Goal: Obtain resource: Obtain resource

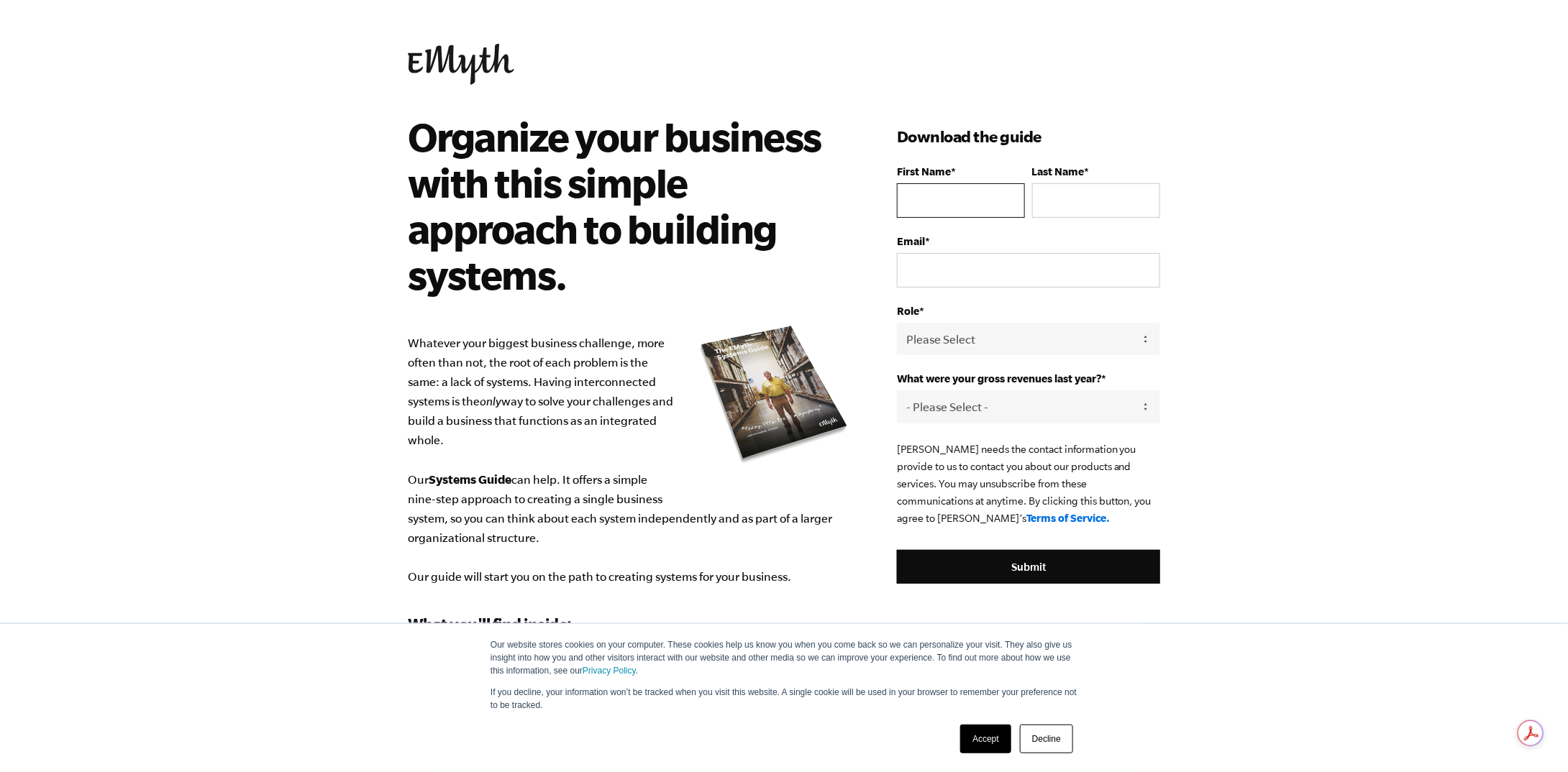
click at [955, 205] on input "First Name *" at bounding box center [961, 201] width 128 height 35
type input "[PERSON_NAME]"
type input "Black"
drag, startPoint x: 1066, startPoint y: 262, endPoint x: 851, endPoint y: 290, distance: 216.8
click at [851, 290] on div "Organize your business with this simple approach to building systems. Whatever …" at bounding box center [783, 480] width 787 height 732
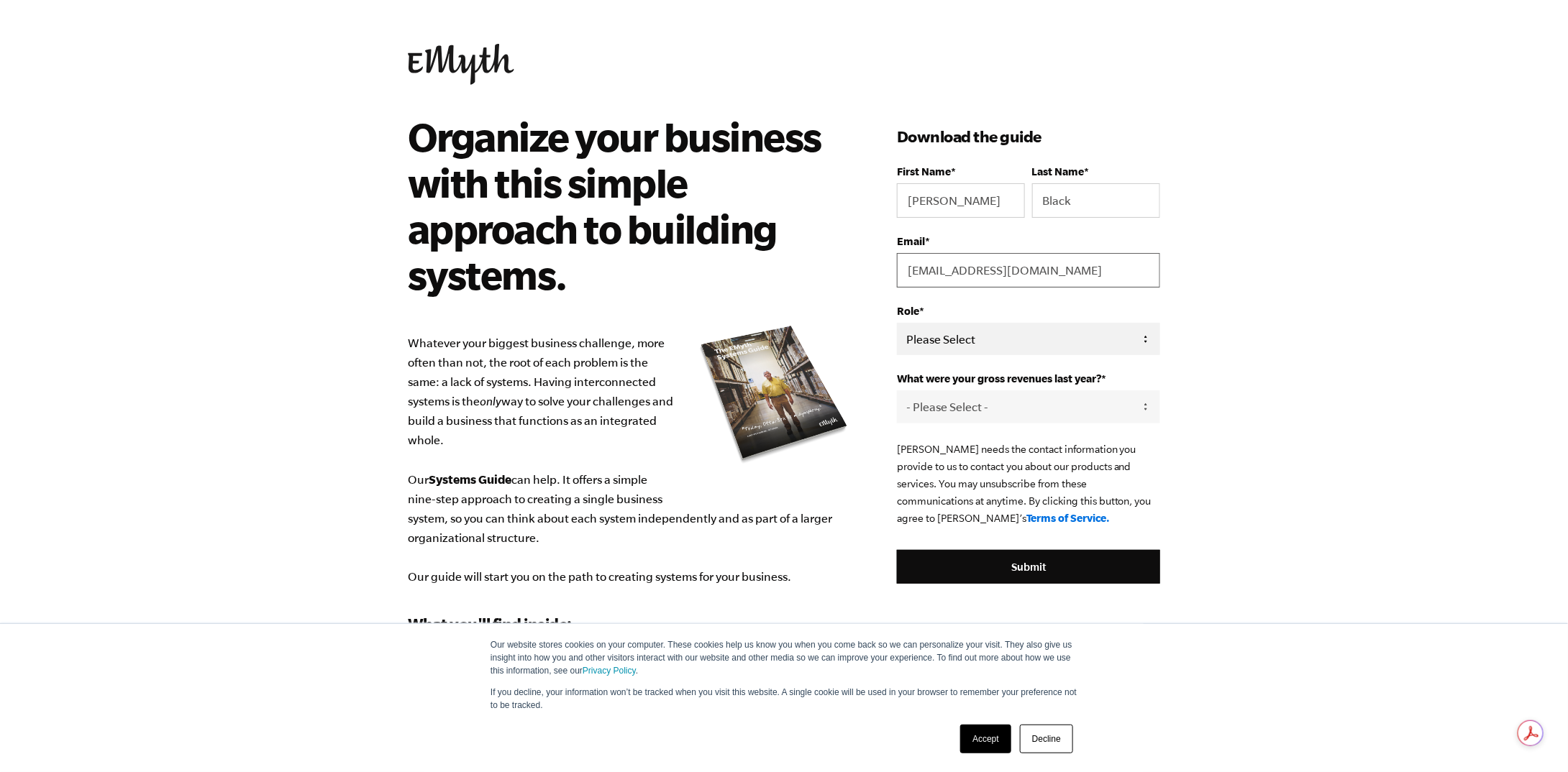
type input "[EMAIL_ADDRESS][DOMAIN_NAME]"
click at [944, 326] on select "Please Select Owner Partner / Co-Owner Executive Employee / Other" at bounding box center [1028, 339] width 263 height 32
select select "Owner"
click at [897, 323] on select "Please Select Owner Partner / Co-Owner Executive Employee / Other" at bounding box center [1028, 339] width 263 height 32
click at [966, 399] on select "- Please Select - 0-75K 76-150K 151-275K 276-500K 501-750K 751-1M 1-2.5M 2.5-5M…" at bounding box center [1028, 406] width 263 height 32
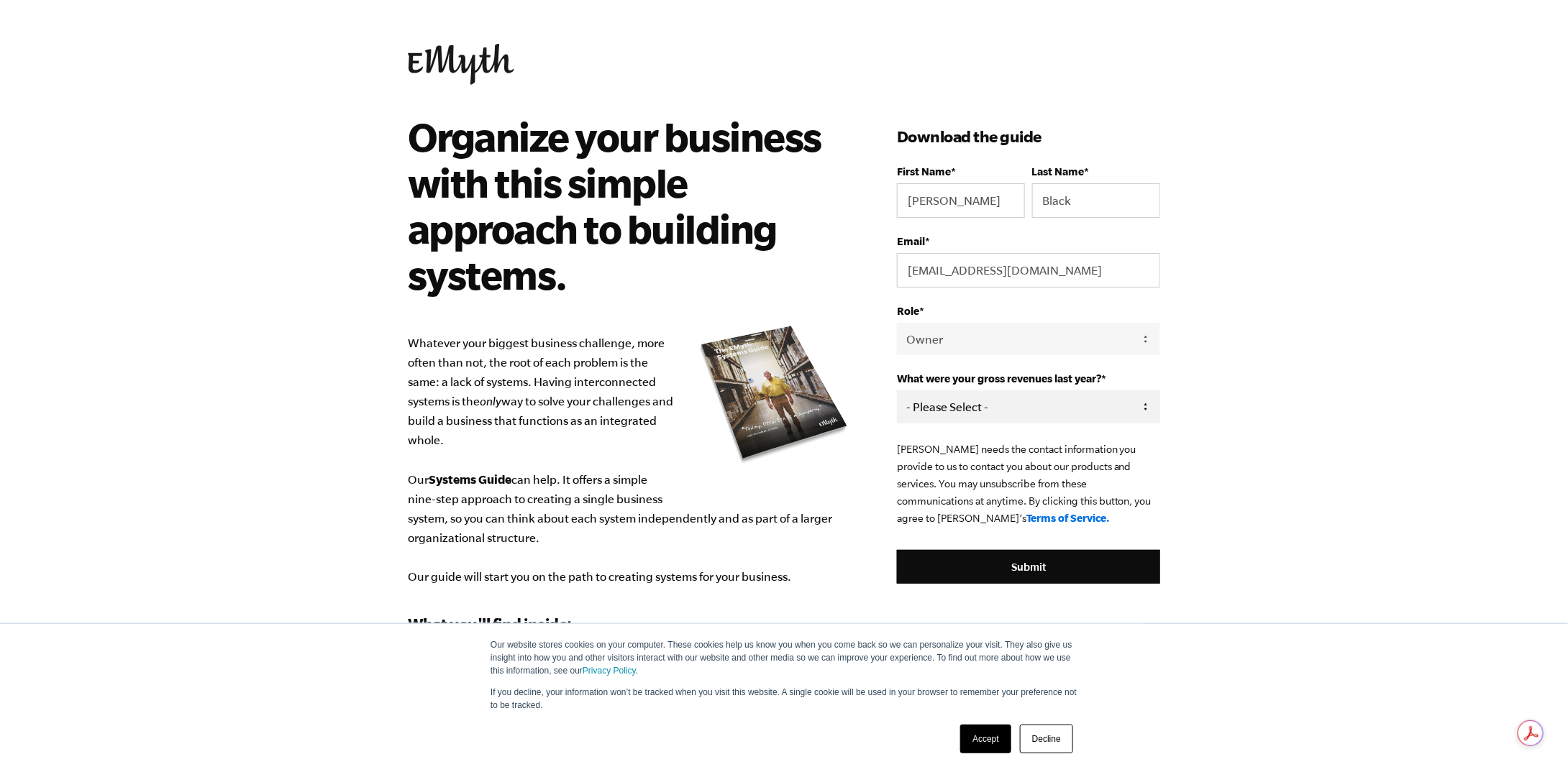
select select "76-150K"
click at [897, 390] on select "- Please Select - 0-75K 76-150K 151-275K 276-500K 501-750K 751-1M 1-2.5M 2.5-5M…" at bounding box center [1028, 406] width 263 height 32
click at [976, 556] on input "Submit" at bounding box center [1028, 567] width 263 height 35
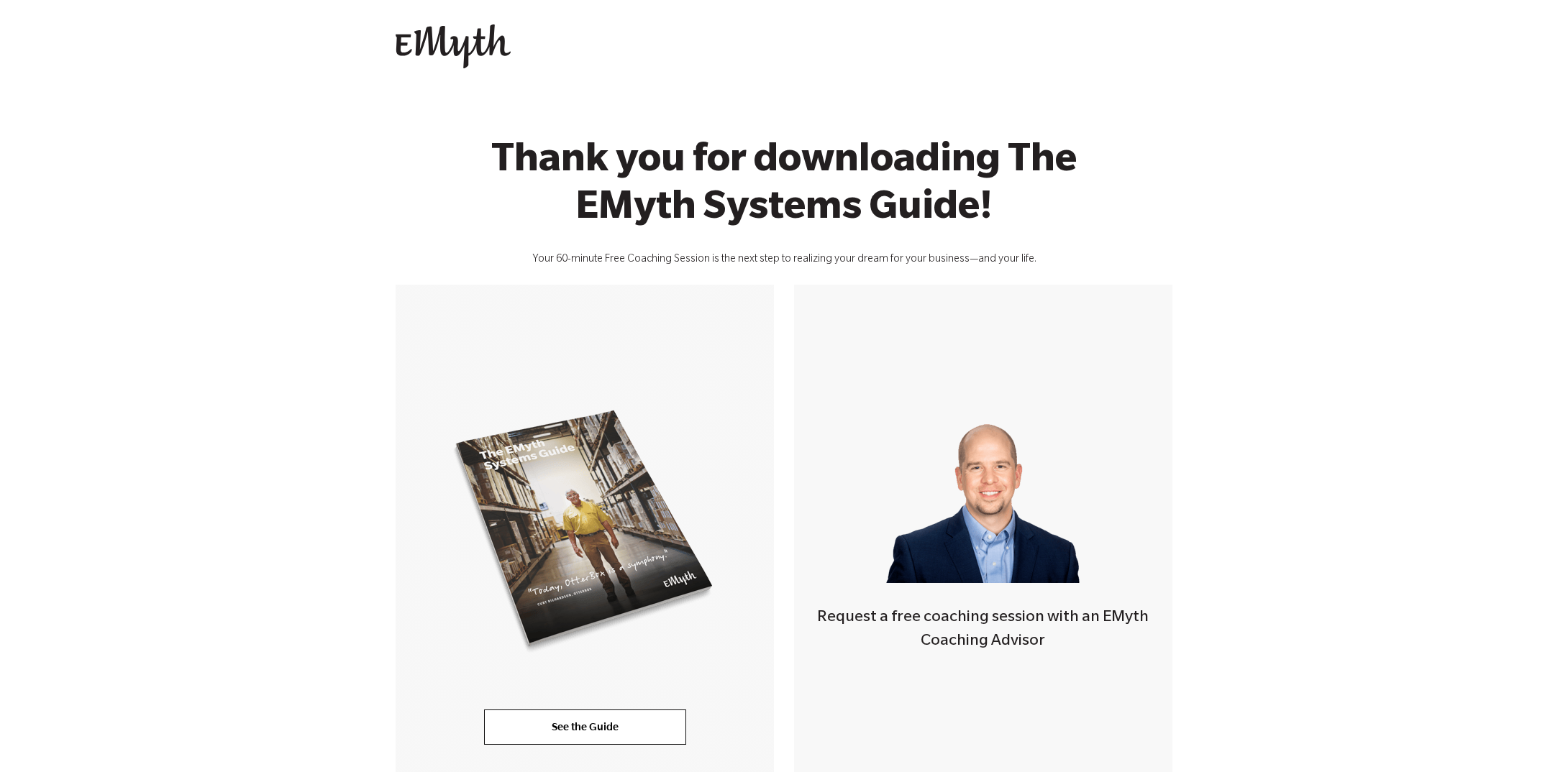
click at [979, 743] on div "Request a free coaching session with an EMyth Coaching Advisor" at bounding box center [983, 555] width 379 height 541
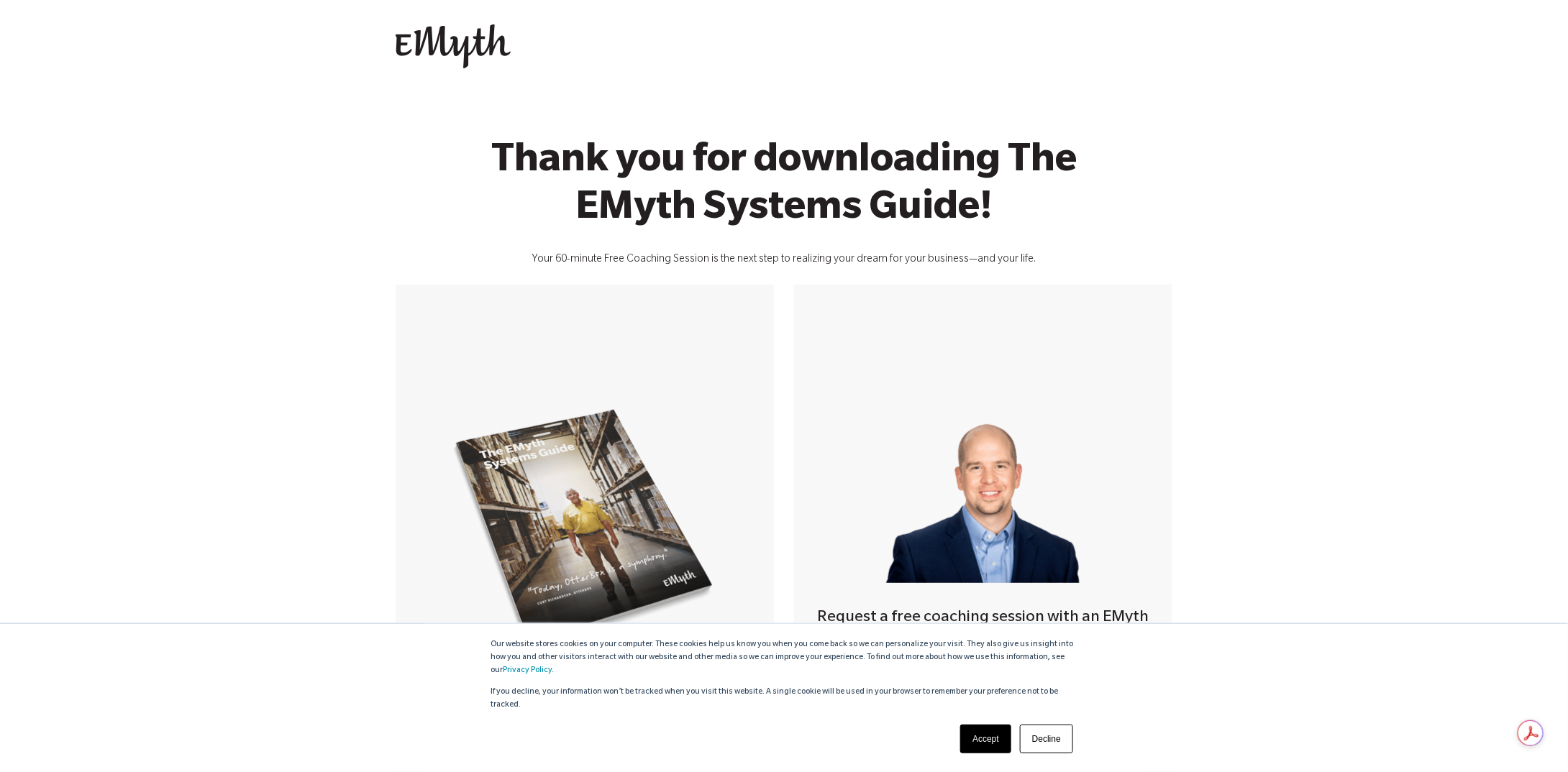
click at [979, 743] on link "Accept" at bounding box center [985, 739] width 51 height 29
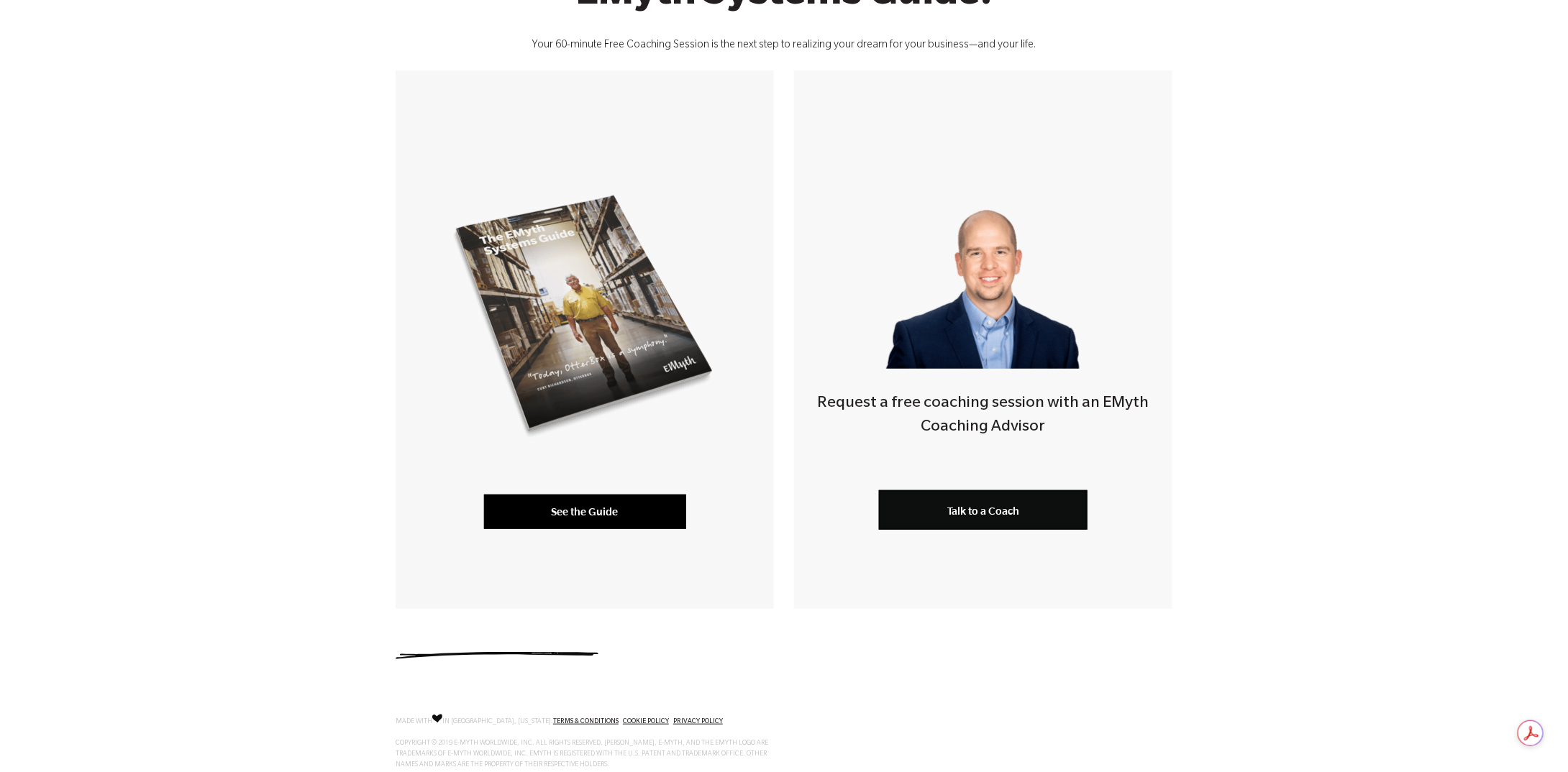
scroll to position [216, 0]
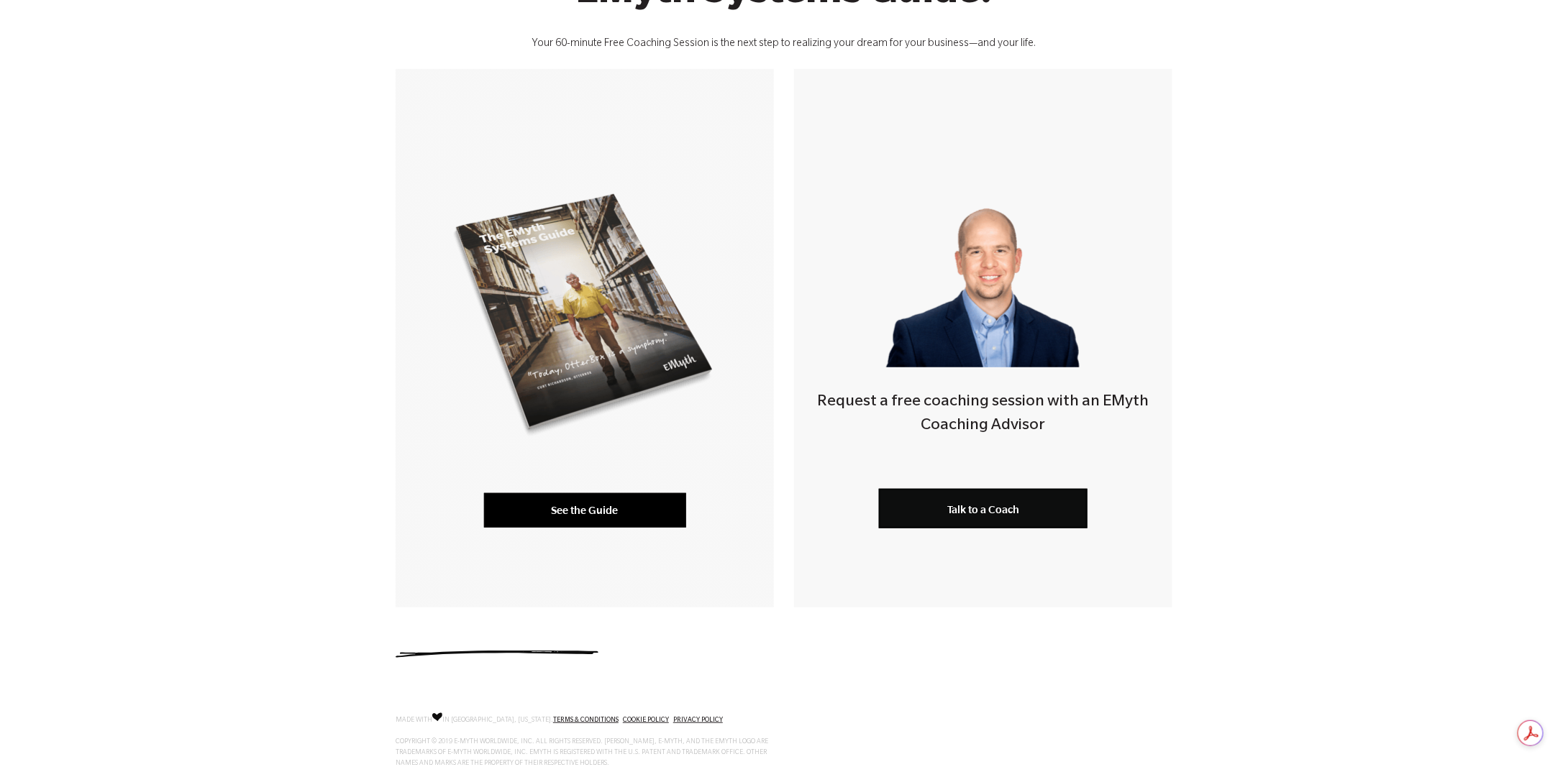
click at [556, 515] on link "See the Guide" at bounding box center [585, 510] width 202 height 35
